Goal: Task Accomplishment & Management: Use online tool/utility

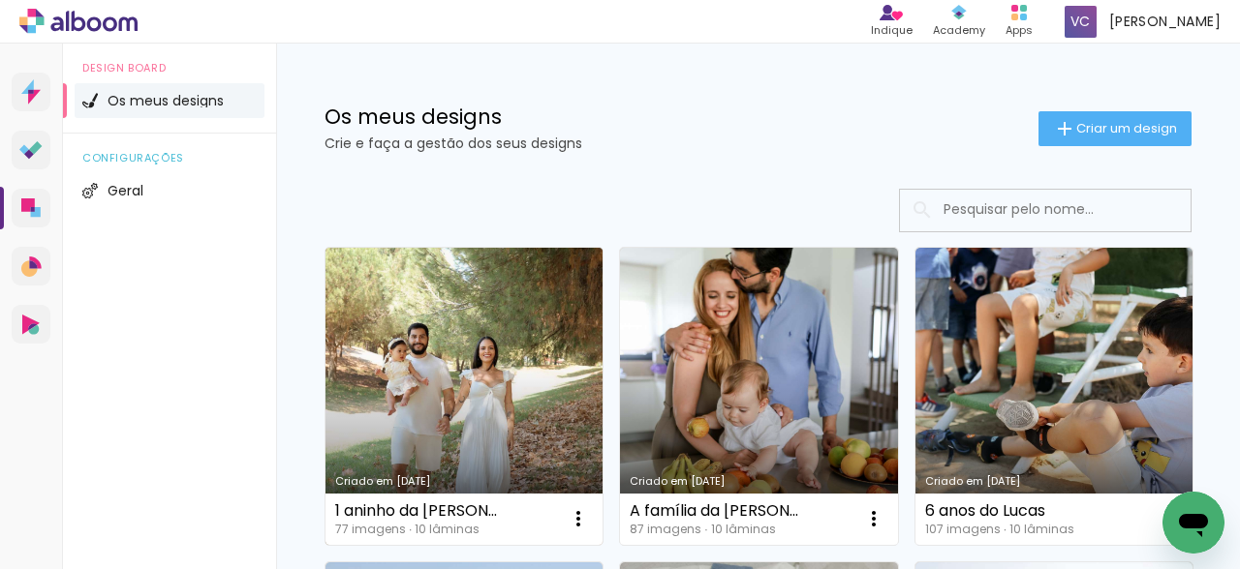
click at [473, 374] on link "Criado em [DATE]" at bounding box center [463, 396] width 277 height 297
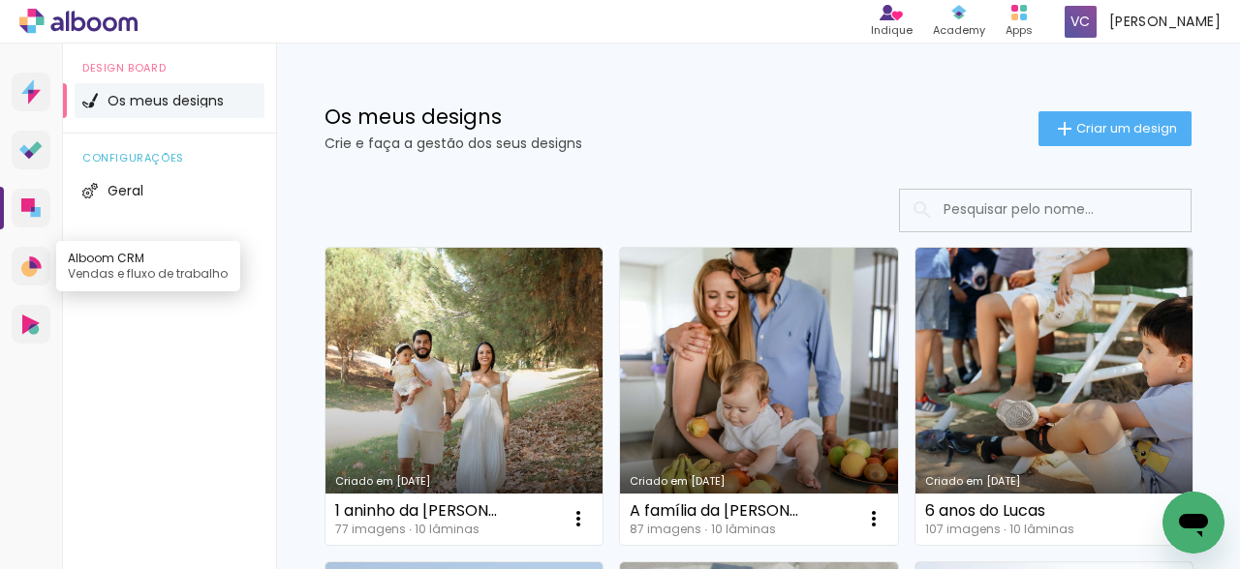
click at [35, 272] on icon at bounding box center [29, 269] width 16 height 16
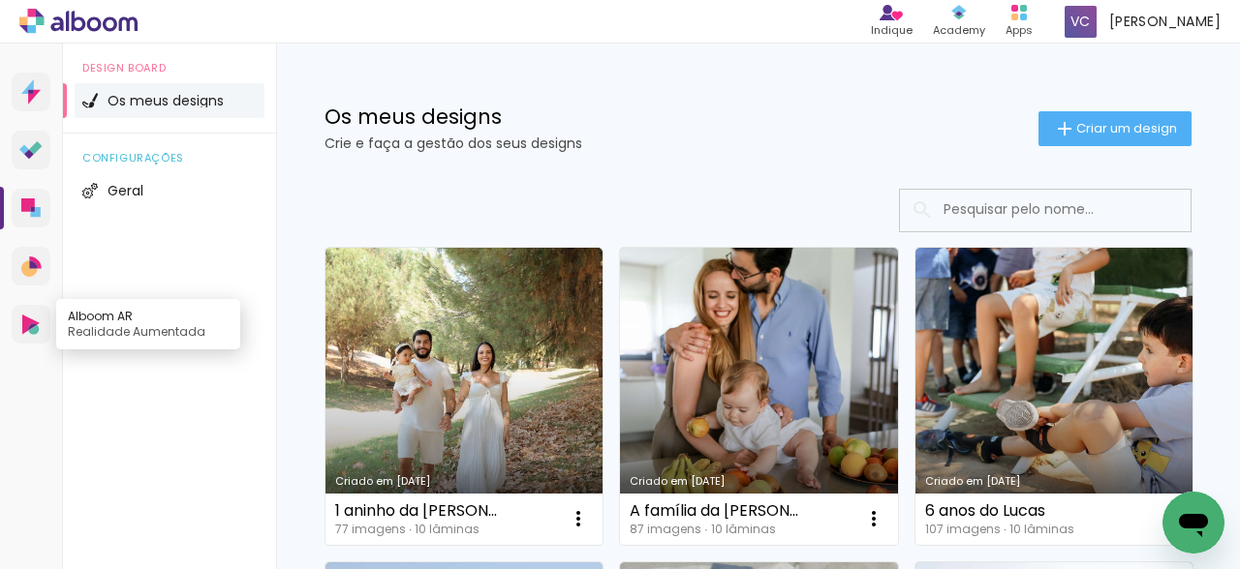
click at [35, 323] on icon at bounding box center [30, 325] width 17 height 20
